Goal: Find specific page/section: Find specific page/section

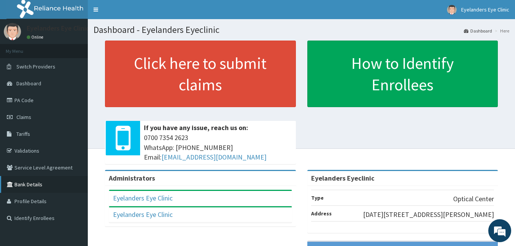
click at [46, 184] on link "Bank Details" at bounding box center [44, 184] width 88 height 17
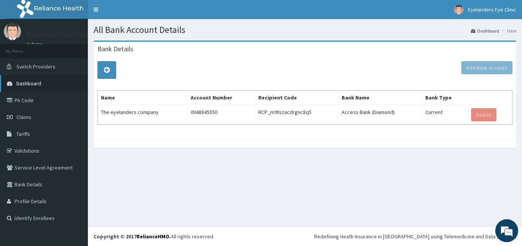
click at [42, 86] on link "Dashboard" at bounding box center [44, 83] width 88 height 17
